Goal: Information Seeking & Learning: Learn about a topic

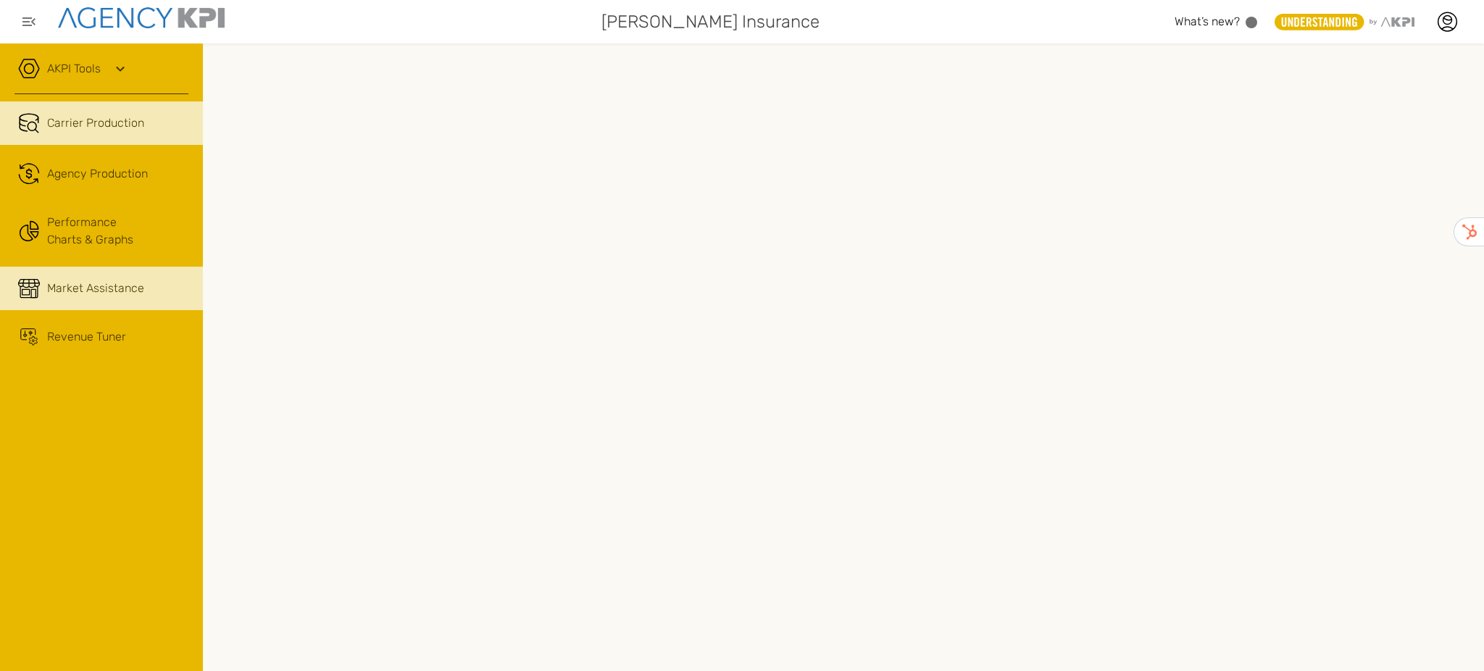
click at [133, 302] on link "Market Assistance" at bounding box center [101, 288] width 203 height 43
